Goal: Navigation & Orientation: Understand site structure

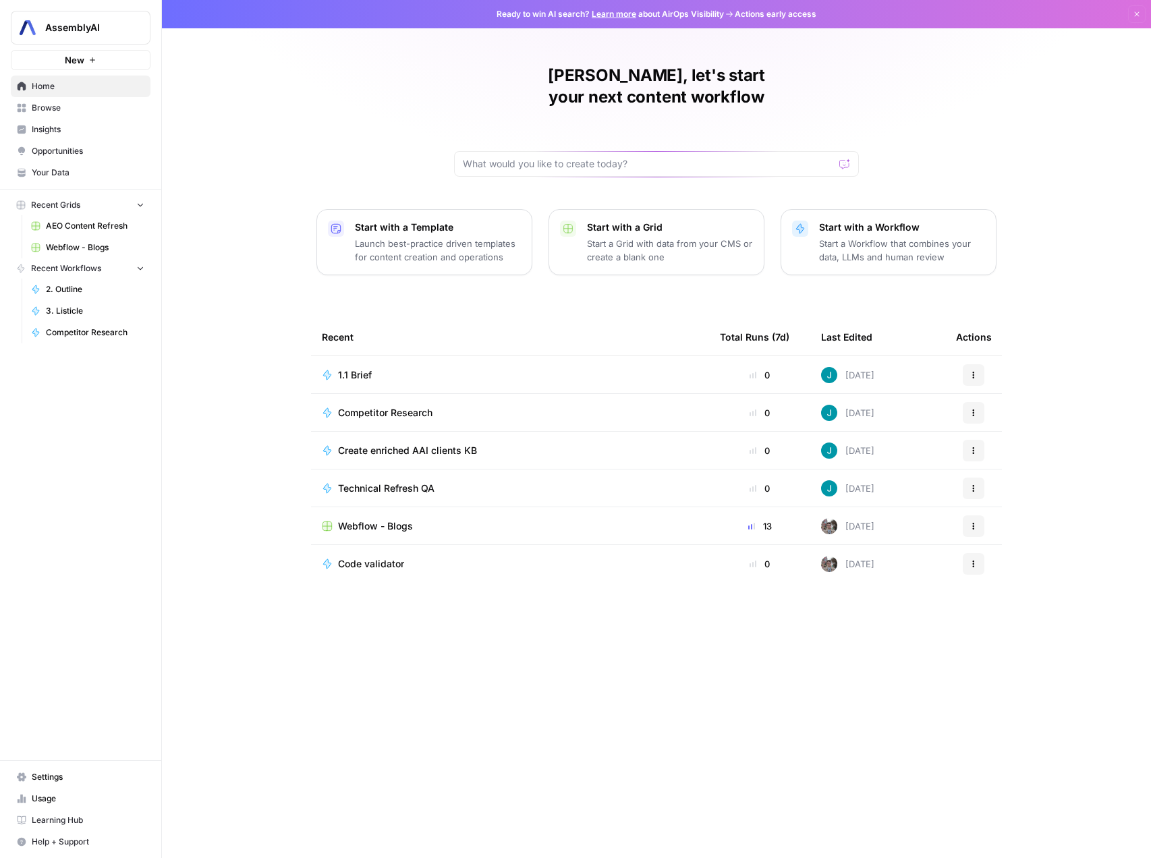
click at [45, 140] on link "Opportunities" at bounding box center [81, 151] width 140 height 22
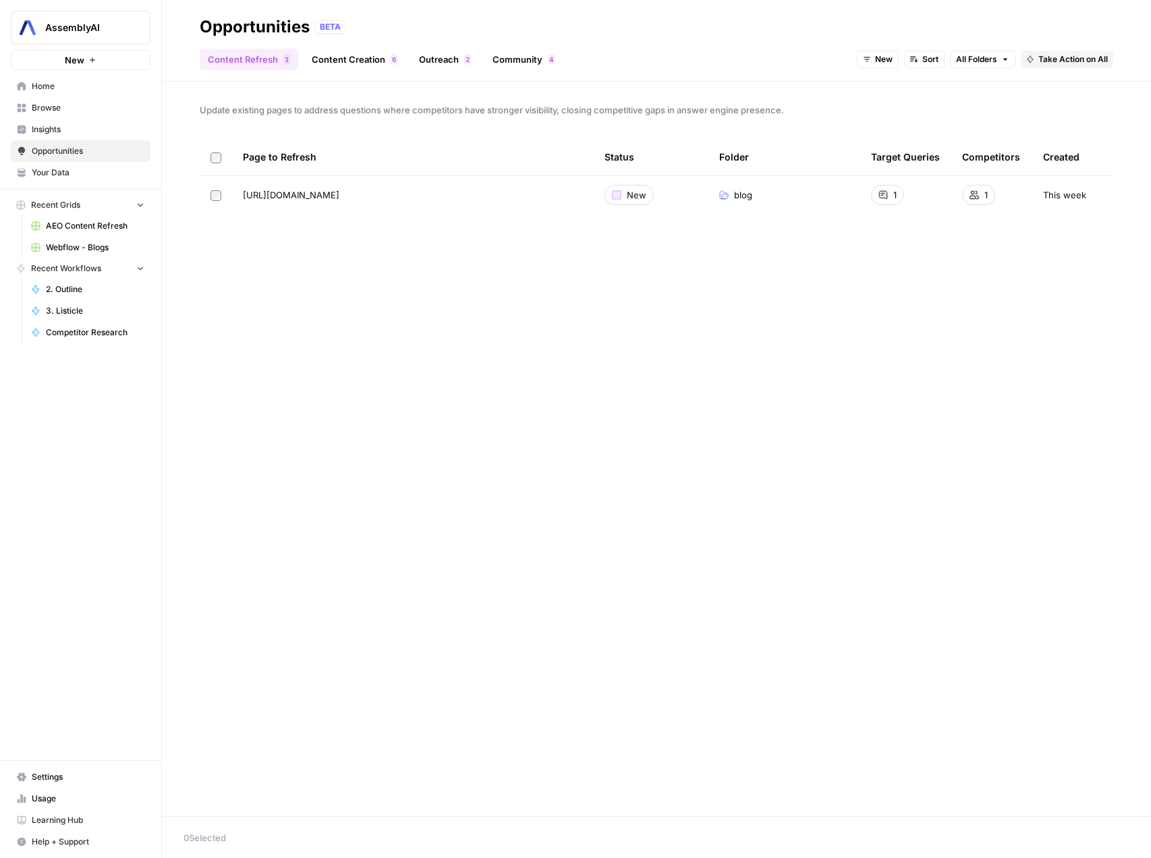
click at [43, 128] on span "Insights" at bounding box center [88, 129] width 113 height 12
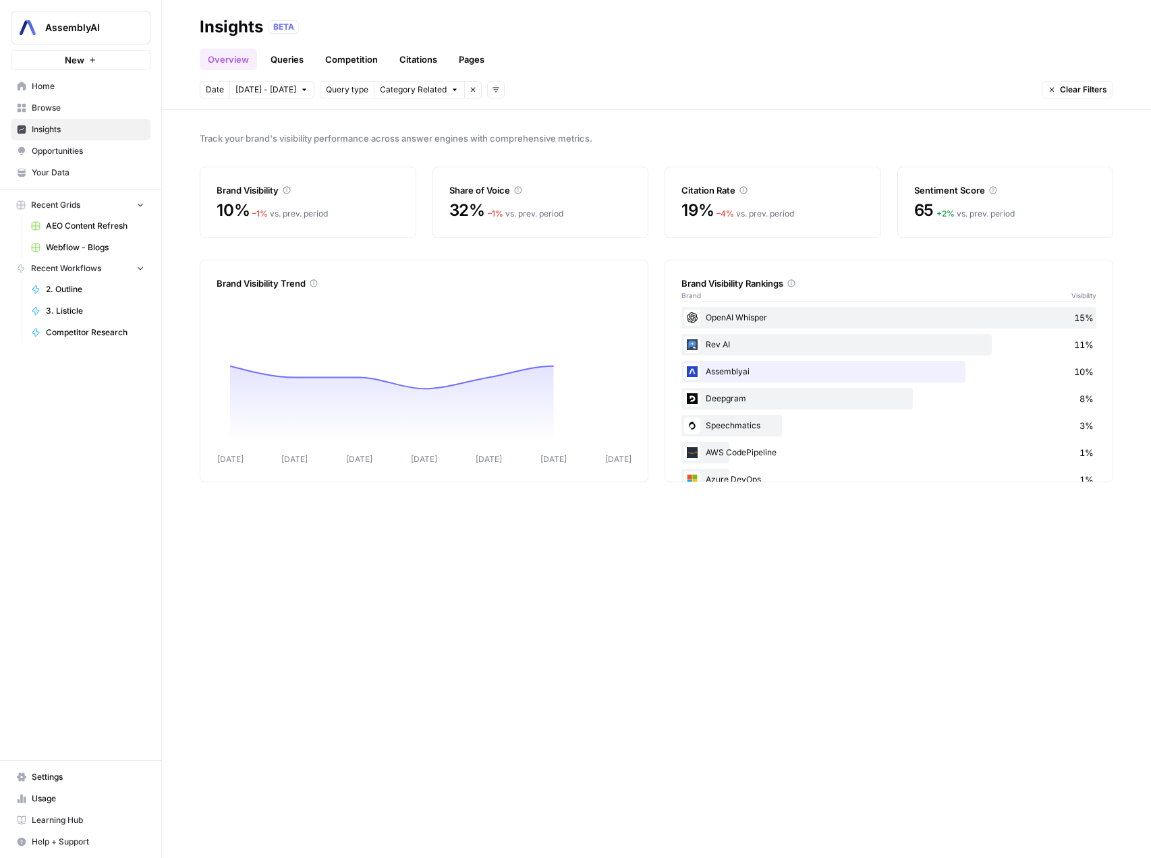
click at [40, 107] on span "Browse" at bounding box center [88, 108] width 113 height 12
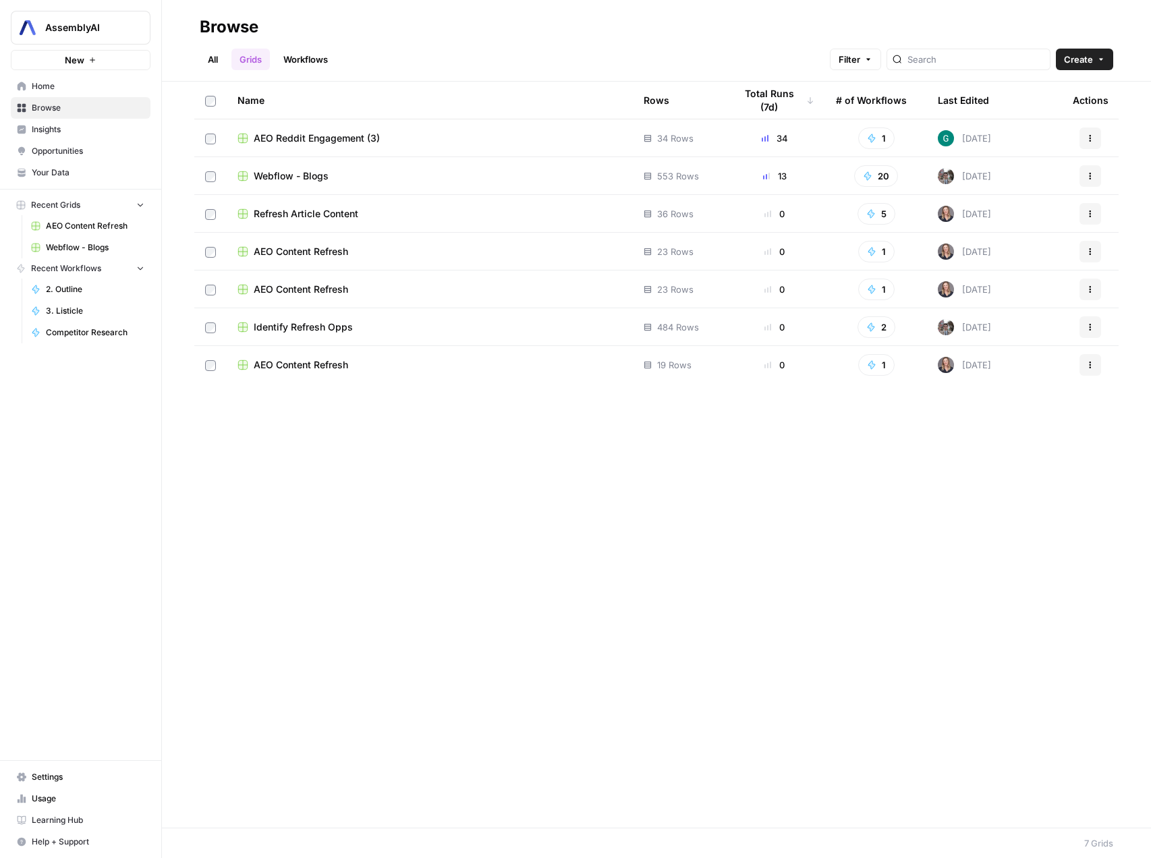
click at [41, 90] on span "Home" at bounding box center [88, 86] width 113 height 12
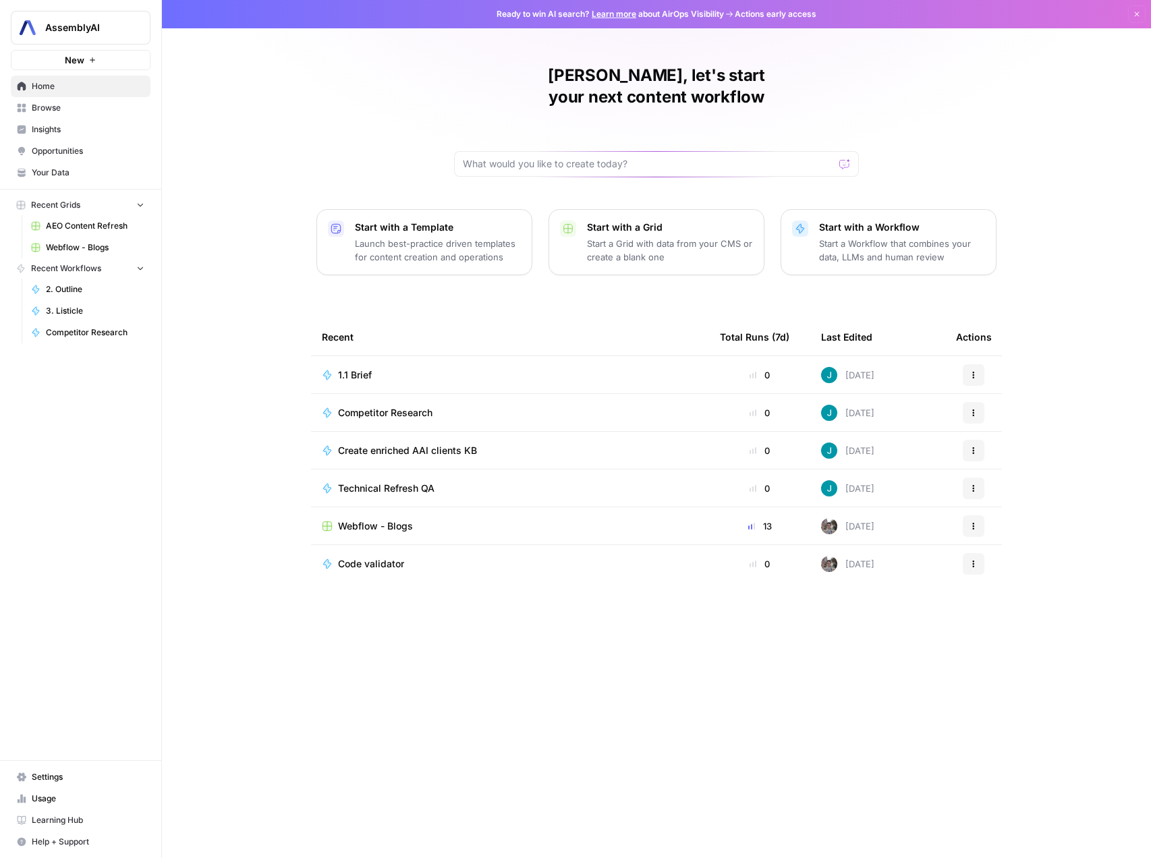
click at [292, 68] on div "[PERSON_NAME], let's start your next content workflow Start with a Template Lau…" at bounding box center [656, 429] width 989 height 858
click at [84, 111] on span "Browse" at bounding box center [88, 108] width 113 height 12
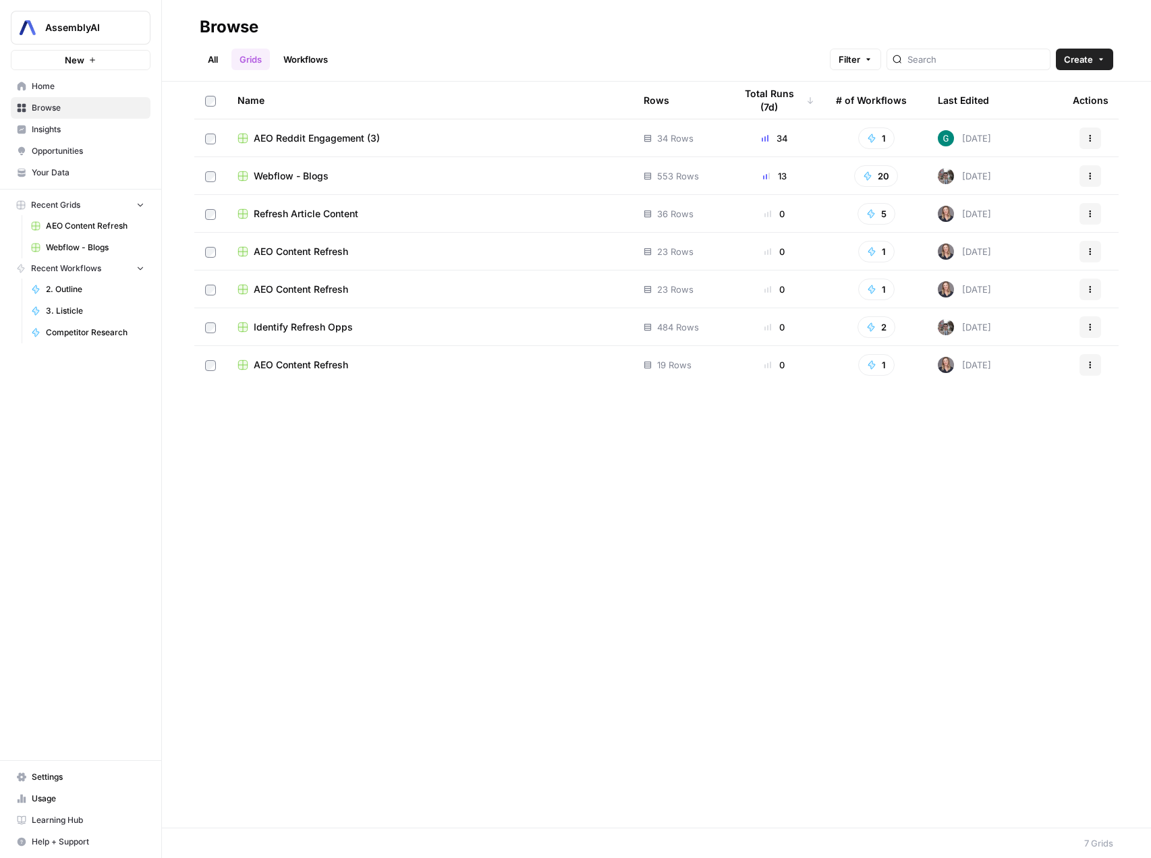
click at [214, 62] on link "All" at bounding box center [213, 60] width 26 height 22
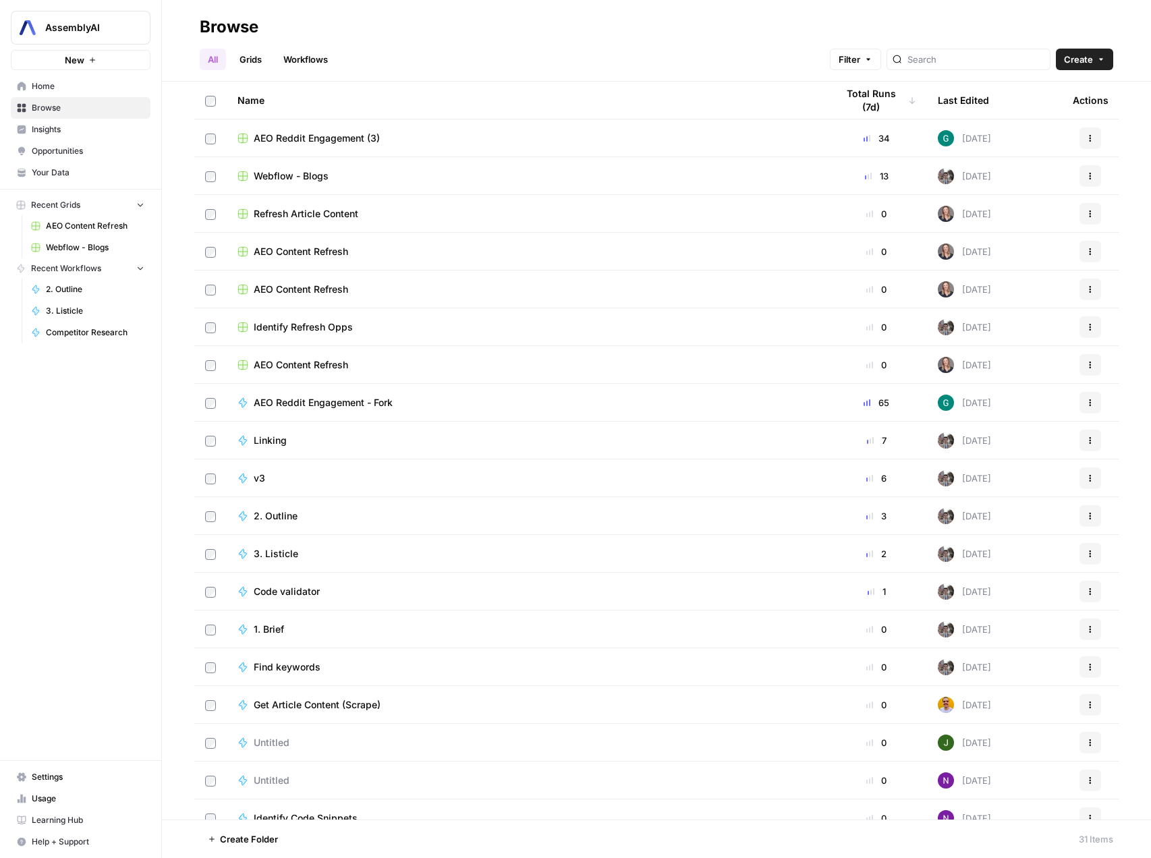
click at [254, 57] on link "Grids" at bounding box center [250, 60] width 38 height 22
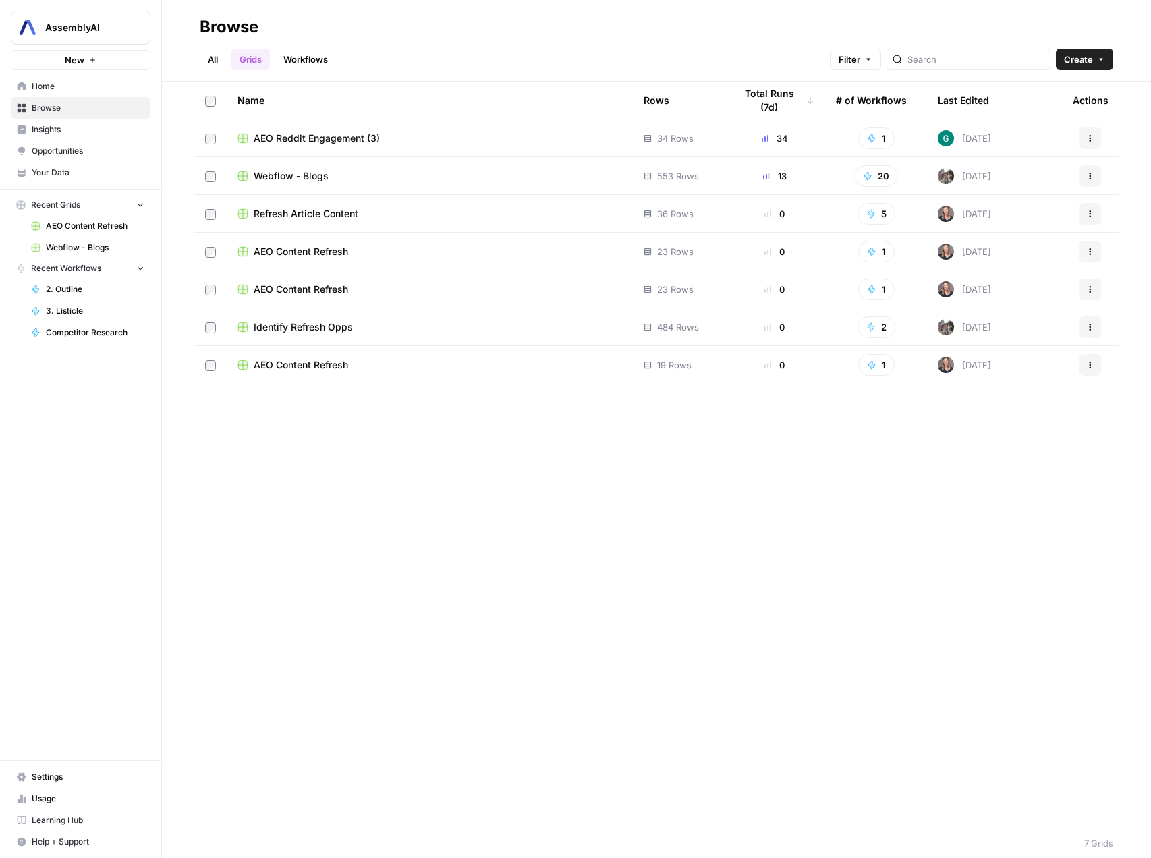
click at [227, 61] on ul "All Grids Workflows" at bounding box center [268, 60] width 136 height 22
click at [217, 61] on link "All" at bounding box center [213, 60] width 26 height 22
